Goal: Transaction & Acquisition: Obtain resource

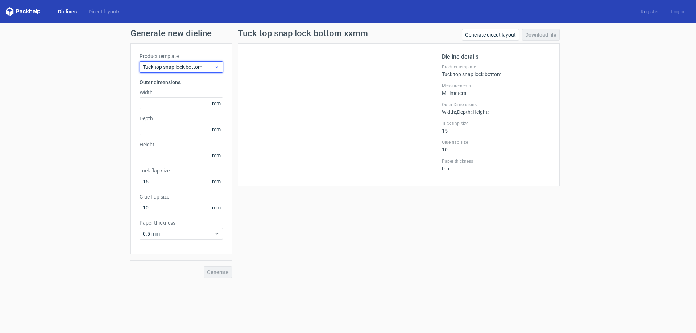
click at [178, 70] on span "Tuck top snap lock bottom" at bounding box center [178, 66] width 71 height 7
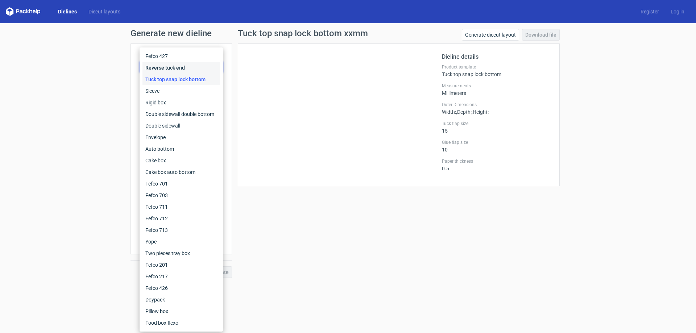
click at [191, 67] on div "Reverse tuck end" at bounding box center [182, 68] width 78 height 12
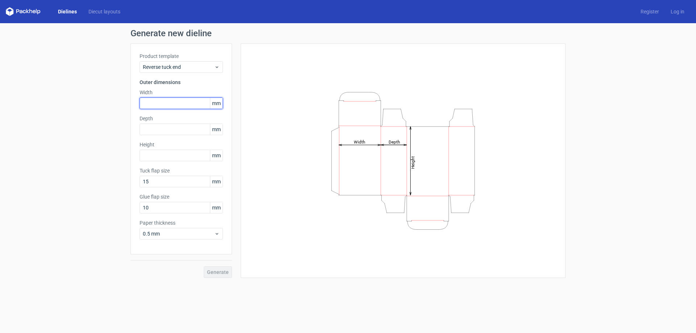
click at [172, 103] on input "text" at bounding box center [181, 104] width 83 height 12
click at [166, 96] on div "Width mm" at bounding box center [181, 99] width 83 height 20
click at [168, 103] on input "text" at bounding box center [181, 104] width 83 height 12
type input "92"
type input "132"
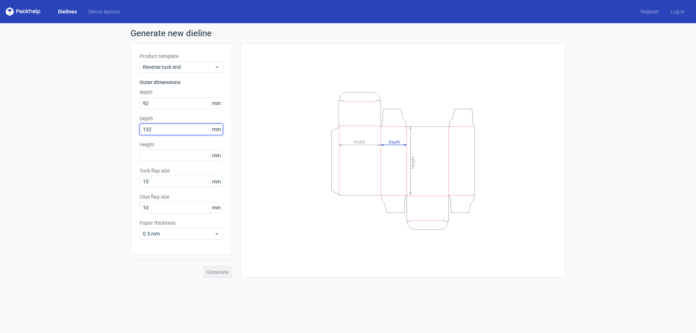
drag, startPoint x: 159, startPoint y: 129, endPoint x: 101, endPoint y: 129, distance: 57.3
click at [101, 129] on div "Generate new dieline Product template Reverse tuck end Outer dimensions Width 9…" at bounding box center [348, 153] width 696 height 261
click at [152, 156] on input "text" at bounding box center [181, 156] width 83 height 12
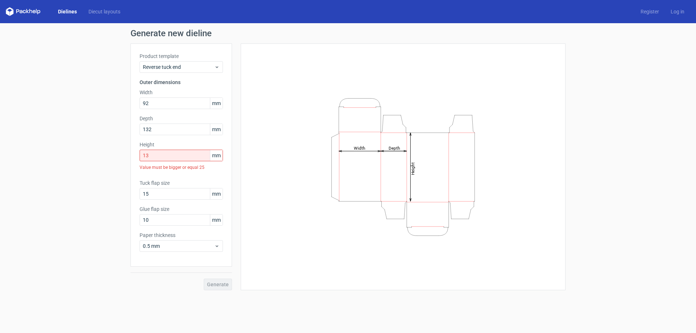
drag, startPoint x: 164, startPoint y: 123, endPoint x: 142, endPoint y: 122, distance: 21.8
click at [142, 122] on div "Depth 132 mm" at bounding box center [181, 125] width 83 height 20
click at [162, 155] on input "13" at bounding box center [181, 156] width 83 height 12
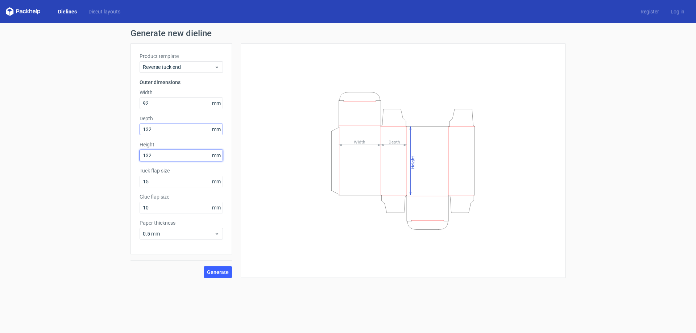
type input "132"
click at [173, 129] on input "132" at bounding box center [181, 130] width 83 height 12
drag, startPoint x: 175, startPoint y: 128, endPoint x: 101, endPoint y: 128, distance: 74.0
click at [101, 128] on div "Generate new dieline Product template Reverse tuck end Outer dimensions Width 9…" at bounding box center [348, 153] width 696 height 261
type input "25"
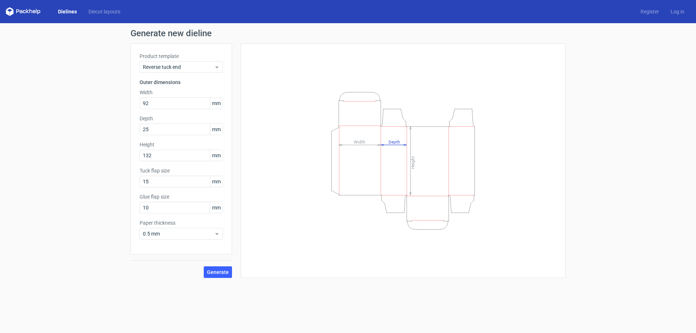
drag, startPoint x: 94, startPoint y: 208, endPoint x: 108, endPoint y: 204, distance: 14.3
click at [94, 208] on div "Generate new dieline Product template Reverse tuck end Outer dimensions Width 9…" at bounding box center [348, 153] width 696 height 261
click at [219, 269] on button "Generate" at bounding box center [218, 273] width 28 height 12
drag, startPoint x: 196, startPoint y: 209, endPoint x: 51, endPoint y: 209, distance: 145.5
click at [58, 209] on div "Generate new dieline Product template Reverse tuck end Outer dimensions Width 9…" at bounding box center [348, 153] width 696 height 261
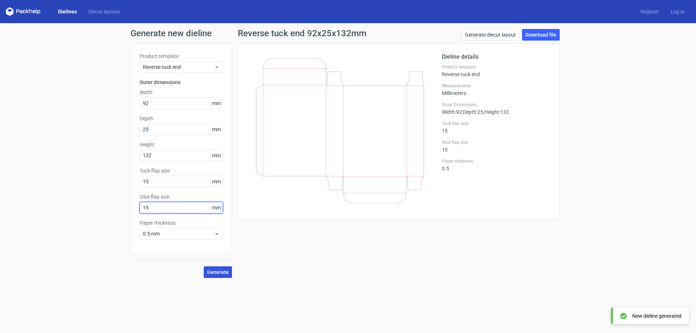
type input "15"
click at [217, 276] on button "Generate" at bounding box center [218, 273] width 28 height 12
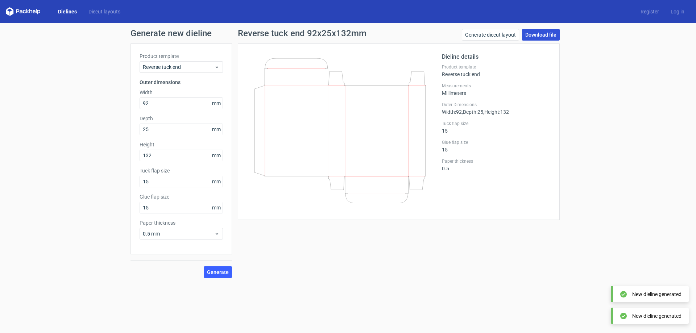
click at [548, 34] on link "Download file" at bounding box center [541, 35] width 38 height 12
